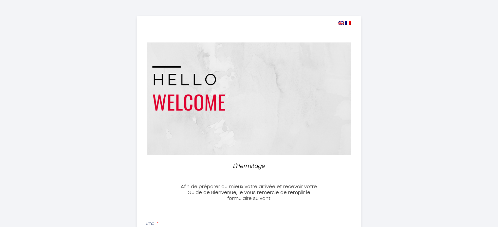
select select
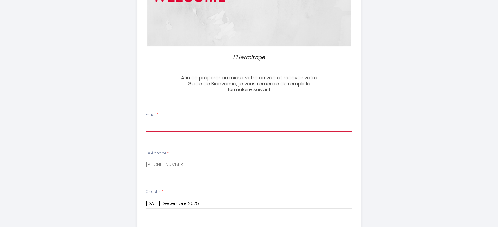
click at [243, 126] on input "Email *" at bounding box center [249, 126] width 206 height 12
type input "[EMAIL_ADDRESS][DOMAIN_NAME]"
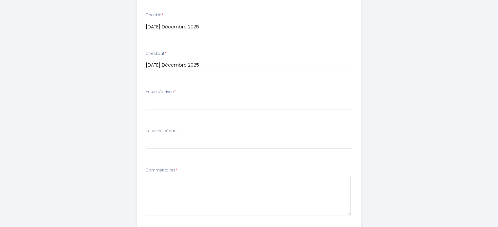
scroll to position [327, 0]
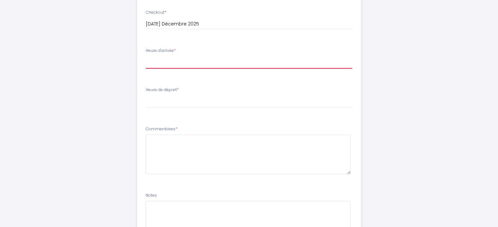
click at [206, 64] on select "16:00 16:30 17:00 17:30 18:00 18:30 19:00 19:30 20:00" at bounding box center [249, 62] width 206 height 12
select select "16:00"
click at [146, 56] on select "16:00 16:30 17:00 17:30 18:00 18:30 19:00 19:30 20:00" at bounding box center [249, 62] width 206 height 12
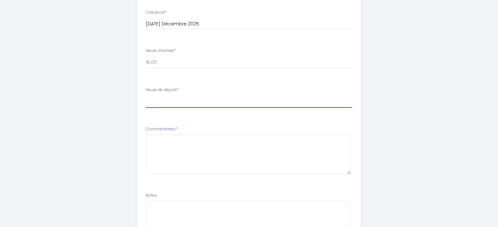
click at [195, 103] on select "00:00 00:30 01:00 01:30 02:00 02:30 03:00 03:30 04:00 04:30 05:00 05:30 06:00 0…" at bounding box center [249, 102] width 206 height 12
select select "10:00"
click at [146, 96] on select "00:00 00:30 01:00 01:30 02:00 02:30 03:00 03:30 04:00 04:30 05:00 05:30 06:00 0…" at bounding box center [249, 102] width 206 height 12
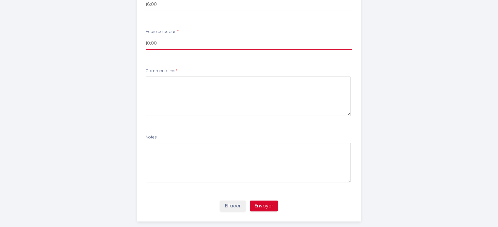
scroll to position [396, 0]
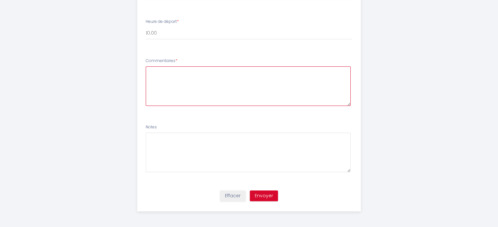
click at [159, 68] on textarea at bounding box center [248, 86] width 205 height 40
type textarea "ras"
click at [259, 195] on button "Envoyer" at bounding box center [264, 196] width 28 height 11
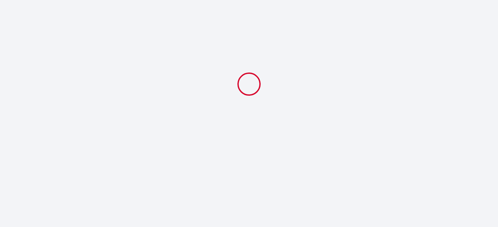
scroll to position [0, 0]
select select "10:00"
